Goal: Navigation & Orientation: Find specific page/section

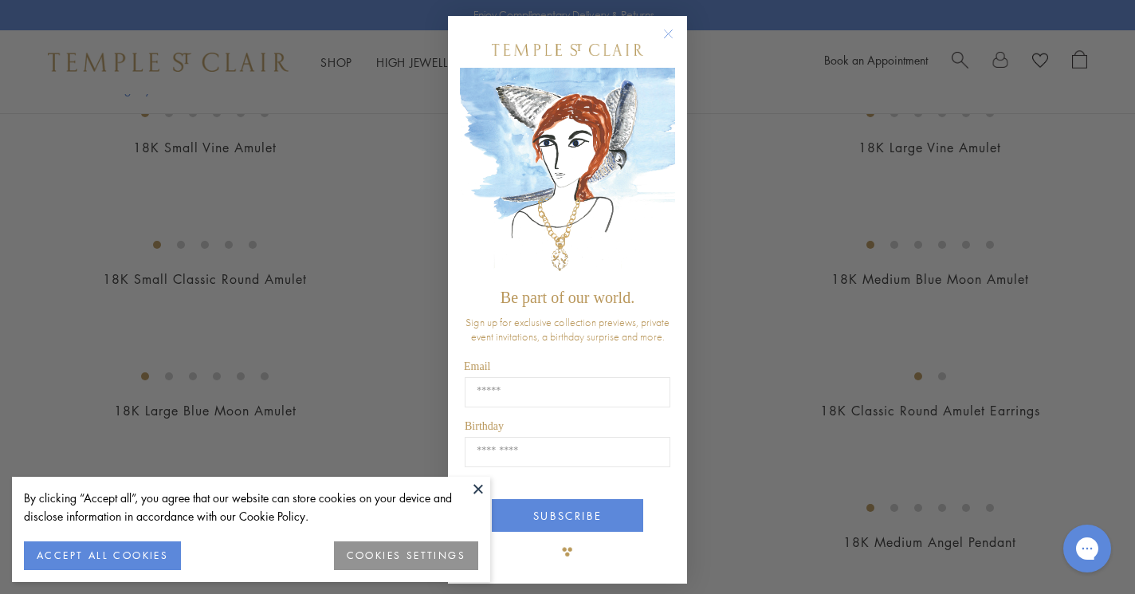
scroll to position [3, 0]
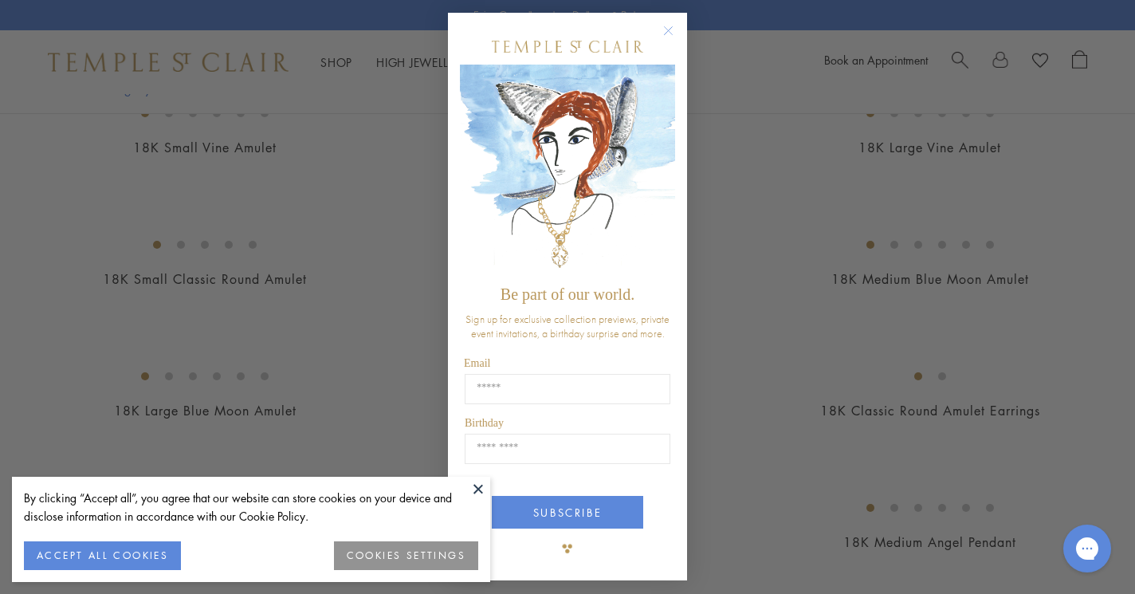
click at [669, 31] on circle "Close dialog" at bounding box center [668, 31] width 19 height 19
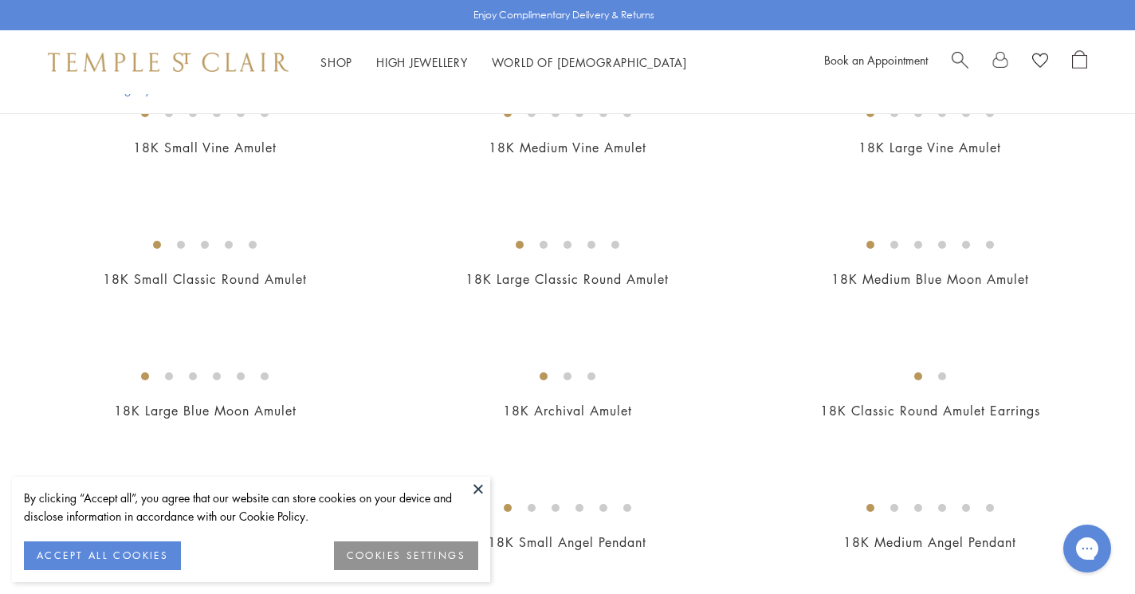
click at [482, 484] on button at bounding box center [478, 488] width 24 height 24
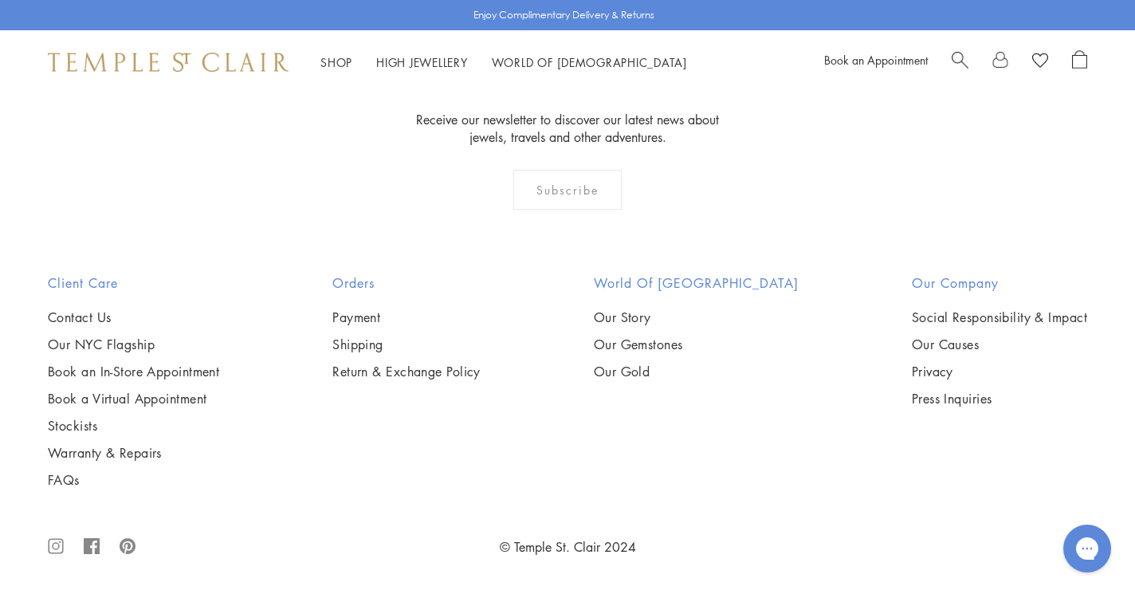
scroll to position [11552, 0]
click at [122, 353] on link "Our NYC Flagship" at bounding box center [133, 344] width 171 height 18
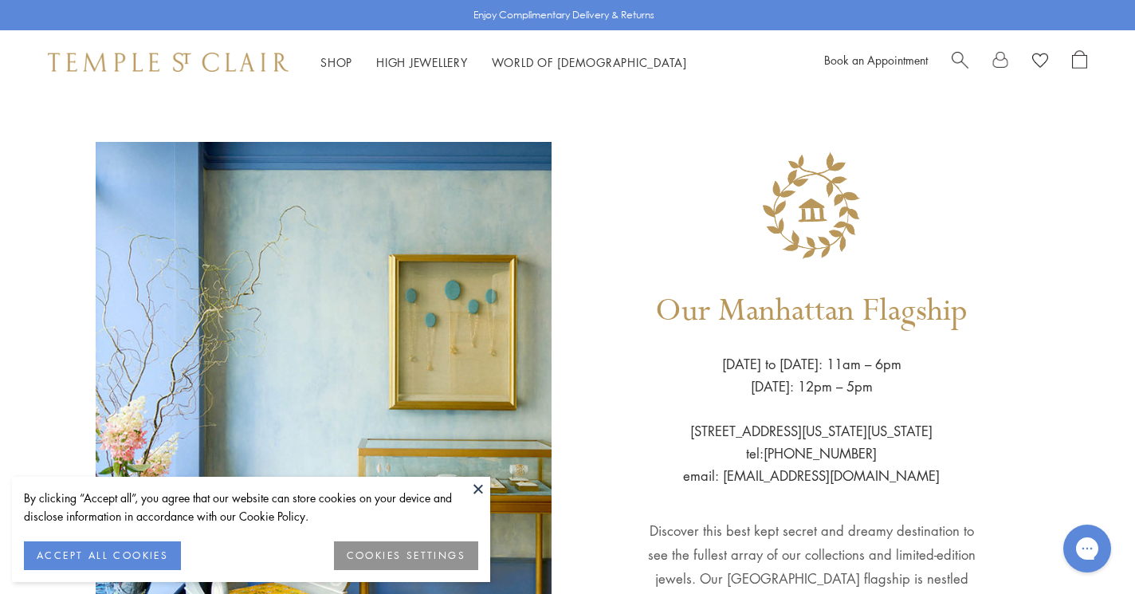
click at [123, 546] on button "ACCEPT ALL COOKIES" at bounding box center [102, 555] width 157 height 29
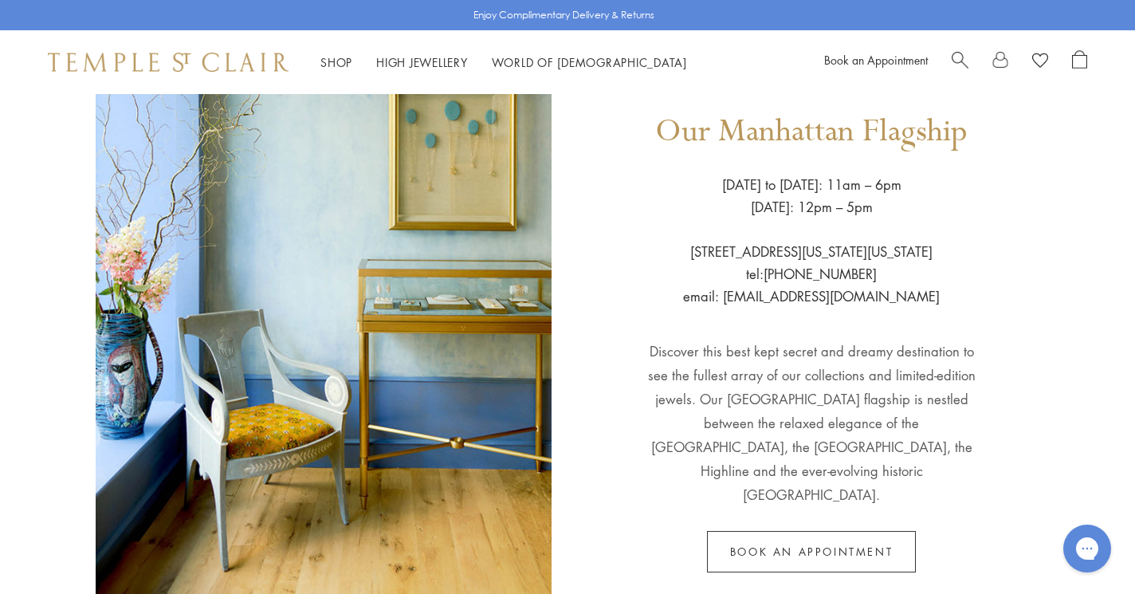
scroll to position [192, 0]
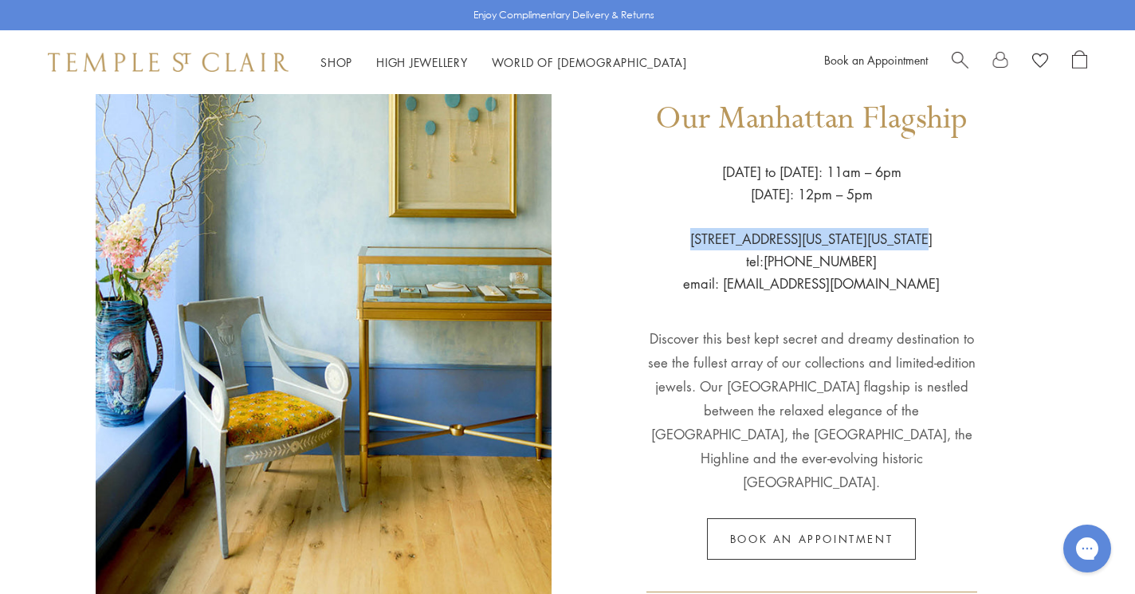
drag, startPoint x: 702, startPoint y: 237, endPoint x: 940, endPoint y: 241, distance: 238.3
click at [940, 241] on div "Our Manhattan Flagship Wednesday to Saturday: 11am – 6pm Sunday: 12pm – 5pm 803…" at bounding box center [811, 283] width 456 height 666
copy p "803 Washington Street New York City"
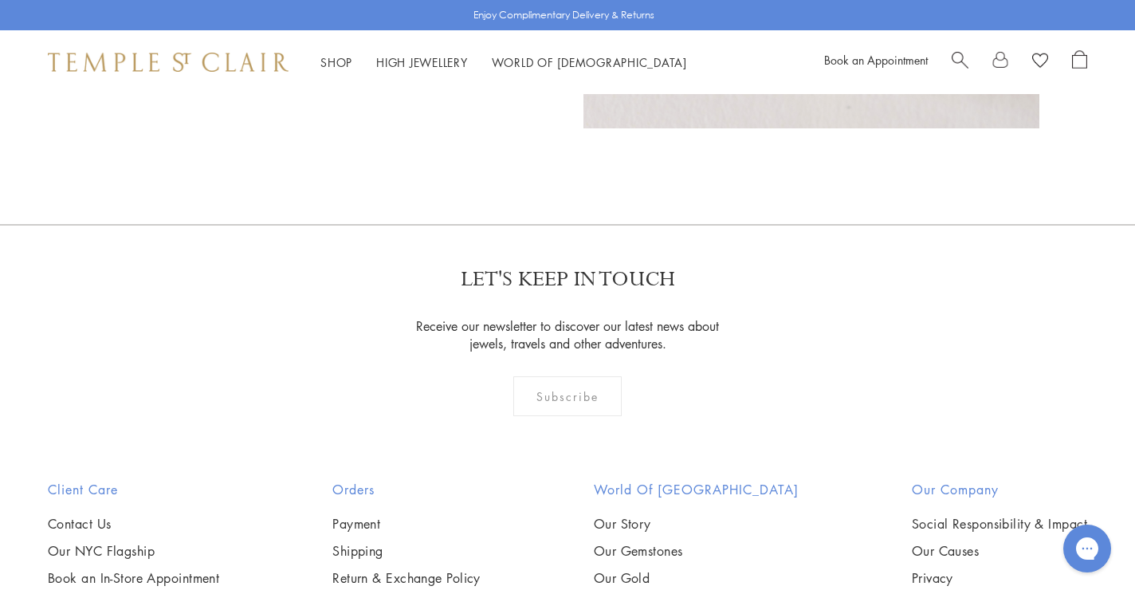
scroll to position [1108, 0]
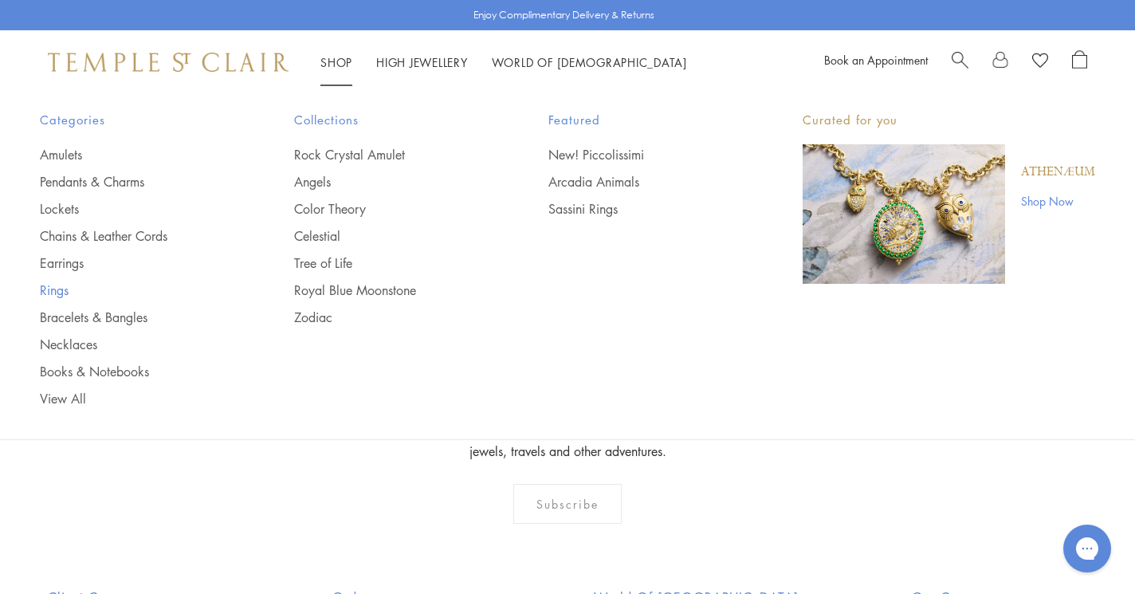
click at [51, 288] on link "Rings" at bounding box center [135, 290] width 190 height 18
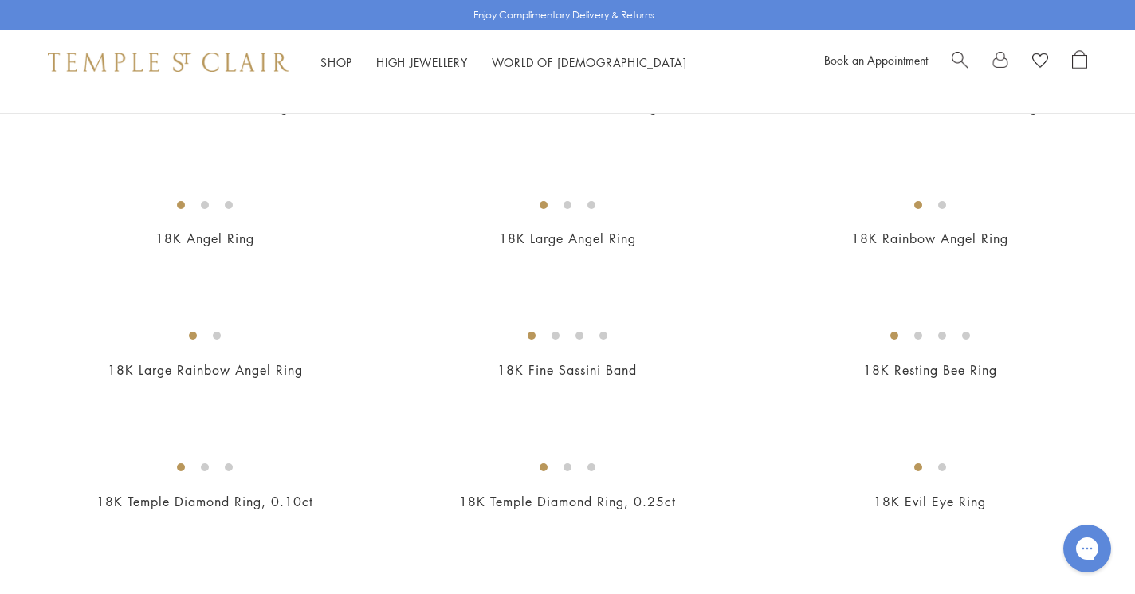
scroll to position [641, 0]
